Goal: Task Accomplishment & Management: Complete application form

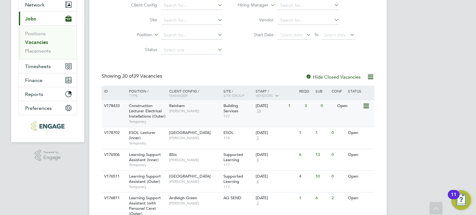
scroll to position [186, 0]
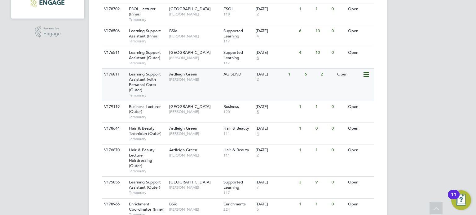
click at [237, 88] on div "V176811 Learning Support Assistant (with Personal Care) (Outer) Temporary Ardle…" at bounding box center [238, 84] width 272 height 32
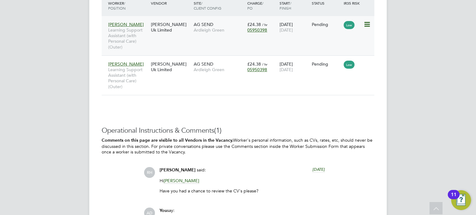
click at [365, 24] on icon at bounding box center [366, 24] width 6 height 7
drag, startPoint x: 304, startPoint y: 39, endPoint x: 301, endPoint y: 41, distance: 3.5
click at [304, 39] on div "Jane Kamau Learning Support Assistant (with Personal Care) (Outer) Morgan Hunt …" at bounding box center [238, 35] width 272 height 39
click at [276, 43] on div "Jane Kamau Learning Support Assistant (with Personal Care) (Outer) Morgan Hunt …" at bounding box center [238, 35] width 272 height 39
click at [230, 33] on div "AG SEND Ardleigh Green" at bounding box center [219, 27] width 54 height 17
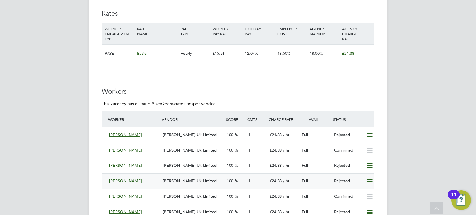
scroll to position [1176, 0]
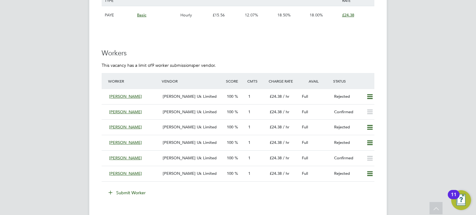
click at [141, 190] on button "Submit Worker" at bounding box center [127, 193] width 46 height 10
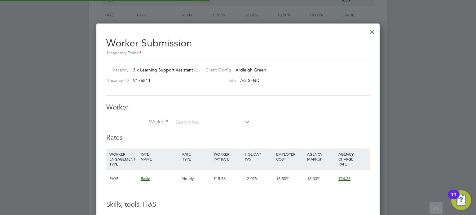
scroll to position [18, 42]
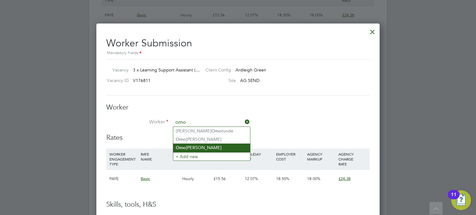
click at [211, 151] on li "Omo jolade Giwa" at bounding box center [211, 148] width 77 height 8
type input "Omojolade Giwa"
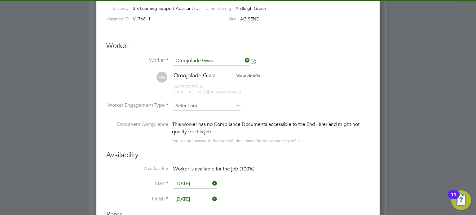
scroll to position [1238, 0]
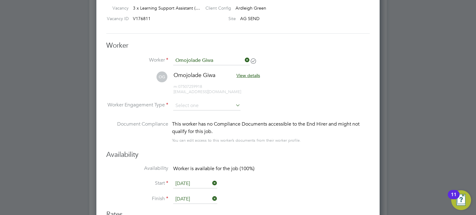
click at [208, 100] on li "OG Omojolade Giwa View details m: 07507259918 giwaomojolade@gmail.com" at bounding box center [237, 86] width 263 height 29
click at [203, 104] on input at bounding box center [206, 105] width 67 height 9
click at [193, 119] on li "PAYE" at bounding box center [206, 122] width 67 height 8
type input "PAYE"
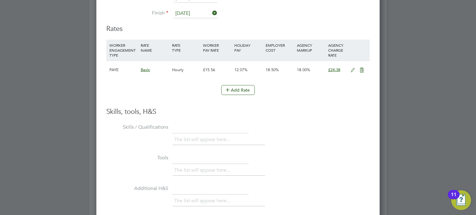
scroll to position [1513, 0]
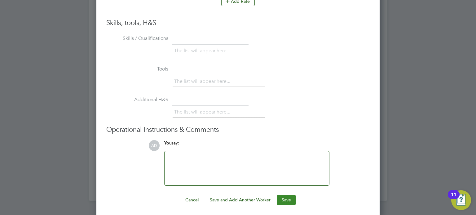
click at [280, 198] on button "Save" at bounding box center [285, 200] width 19 height 10
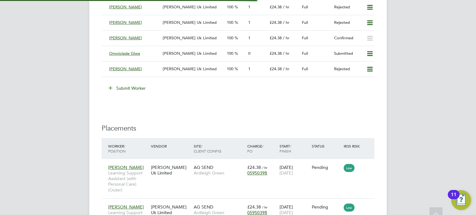
scroll to position [1176, 0]
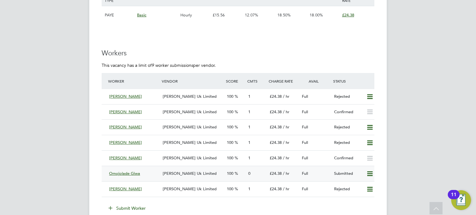
click at [369, 172] on icon at bounding box center [370, 174] width 8 height 5
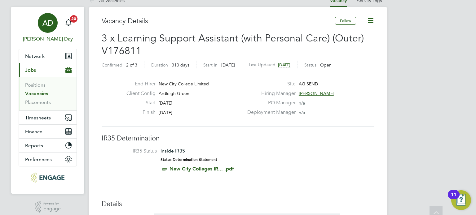
scroll to position [0, 0]
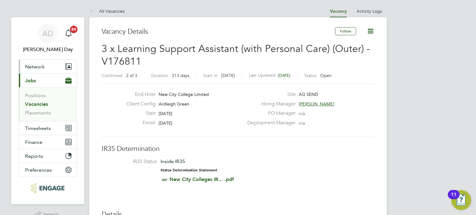
click at [37, 66] on span "Network" at bounding box center [35, 67] width 20 height 6
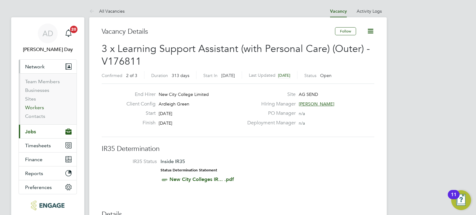
click at [33, 107] on link "Workers" at bounding box center [34, 108] width 19 height 6
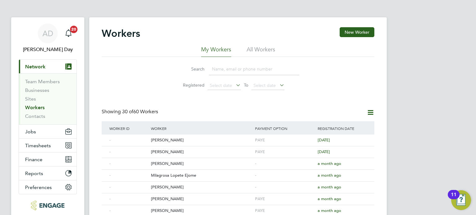
click at [239, 67] on input at bounding box center [254, 69] width 90 height 12
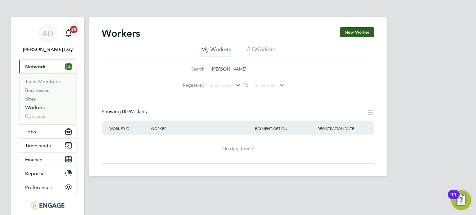
type input "joyce"
click at [258, 50] on li "All Workers" at bounding box center [260, 51] width 28 height 11
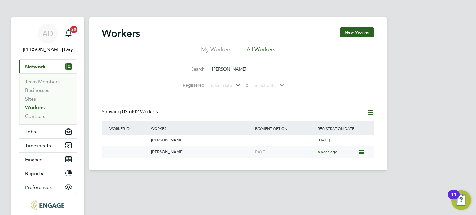
click at [192, 152] on div "Joycelyn Jones" at bounding box center [201, 151] width 104 height 11
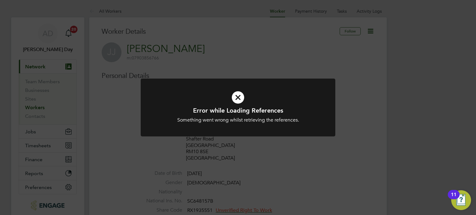
drag, startPoint x: 234, startPoint y: 106, endPoint x: 236, endPoint y: 102, distance: 3.8
click at [234, 105] on icon at bounding box center [237, 97] width 161 height 24
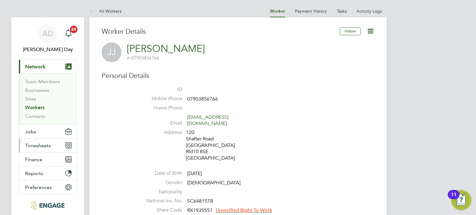
click at [35, 150] on button "Timesheets" at bounding box center [48, 146] width 58 height 14
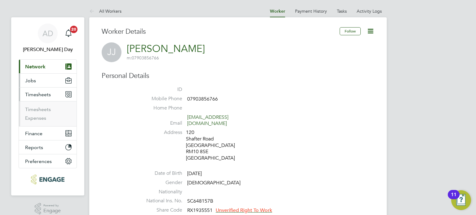
click at [32, 79] on span "Jobs" at bounding box center [30, 81] width 11 height 6
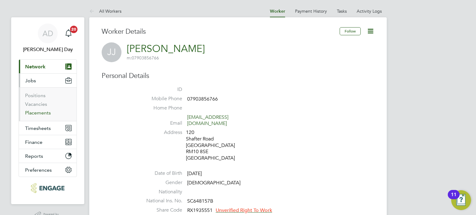
click at [41, 112] on link "Placements" at bounding box center [38, 113] width 26 height 6
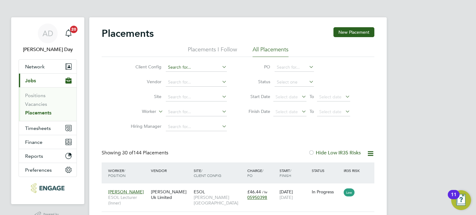
click at [191, 67] on input at bounding box center [196, 67] width 61 height 9
click at [194, 84] on li "Ardleigh Green" at bounding box center [208, 84] width 85 height 8
type input "Ardleigh Green"
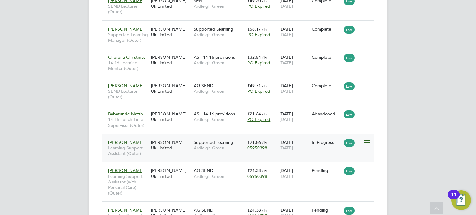
click at [307, 151] on div "18 Aug 2025 24 Oct 2025" at bounding box center [294, 145] width 32 height 17
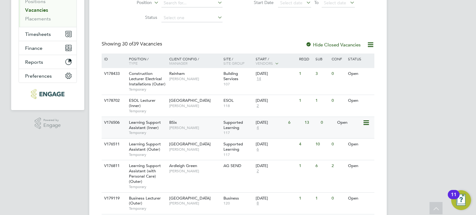
scroll to position [93, 0]
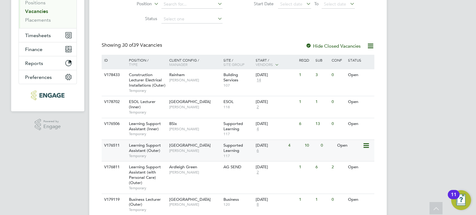
click at [287, 150] on div "4" at bounding box center [294, 145] width 16 height 11
